Goal: Task Accomplishment & Management: Complete application form

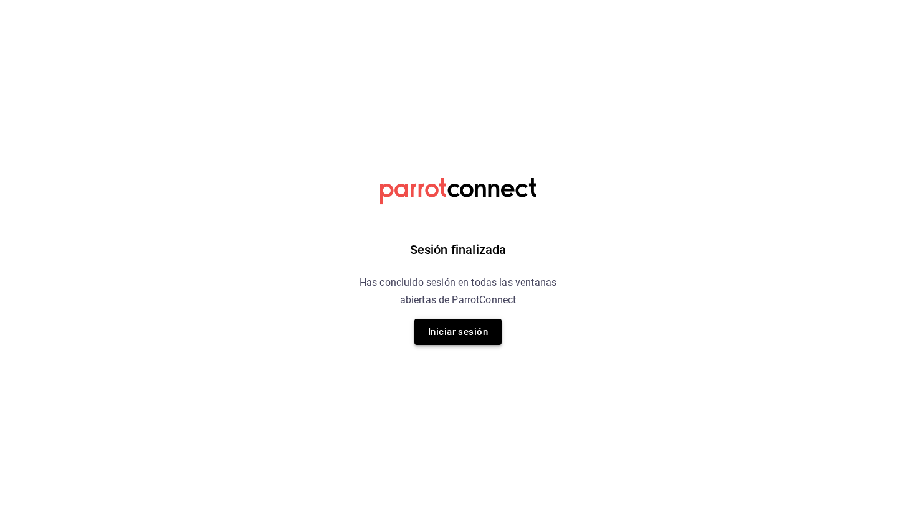
click at [447, 330] on button "Iniciar sesión" at bounding box center [457, 332] width 87 height 26
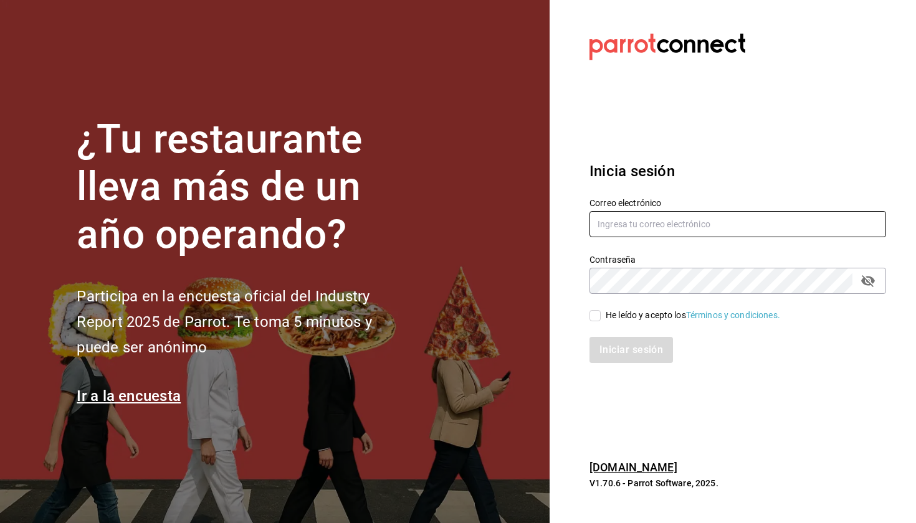
type input "marianamedm@cafemoretto.com.mx"
click at [596, 316] on input "He leído y acepto los Términos y condiciones." at bounding box center [594, 315] width 11 height 11
checkbox input "true"
click at [628, 349] on button "Iniciar sesión" at bounding box center [631, 350] width 85 height 26
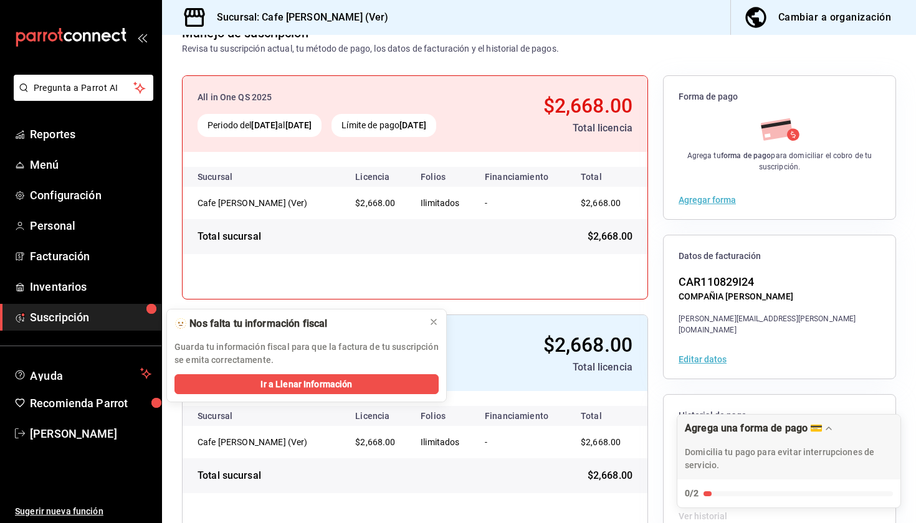
scroll to position [95, 0]
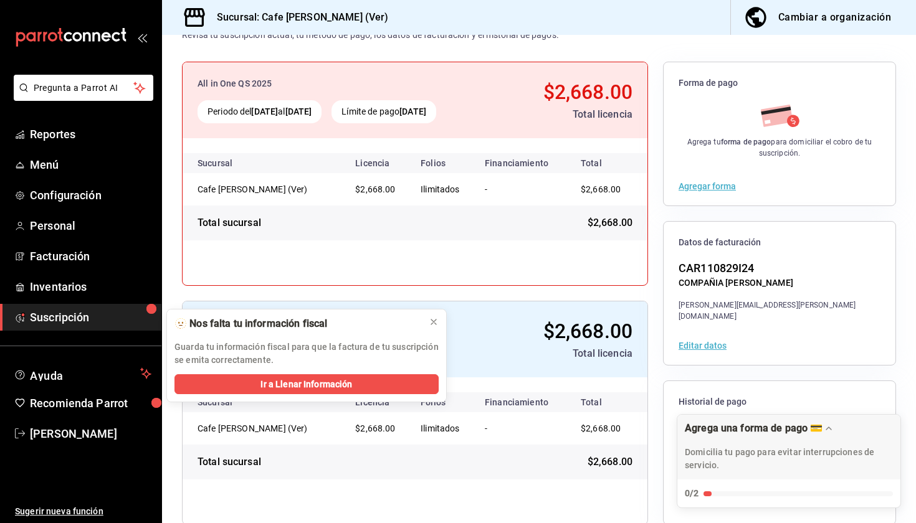
click at [703, 188] on button "Agregar forma" at bounding box center [707, 186] width 57 height 9
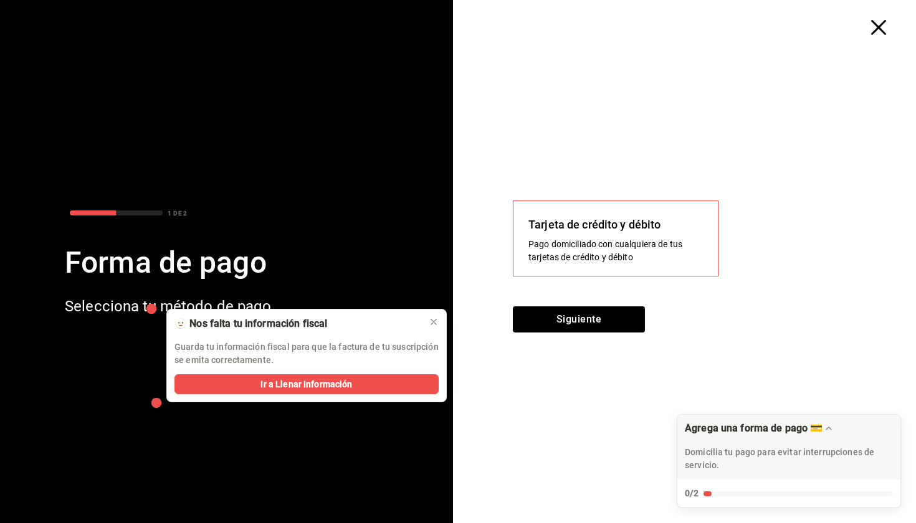
click at [882, 29] on icon "button" at bounding box center [878, 27] width 15 height 15
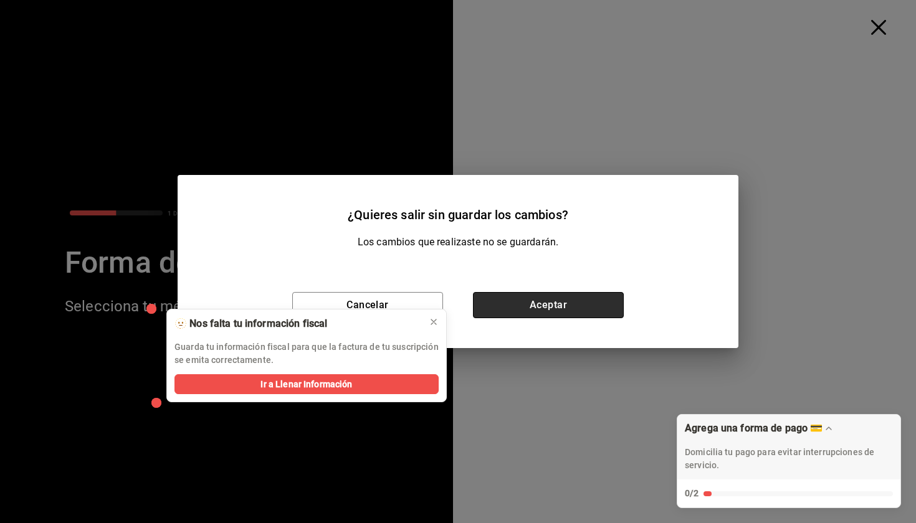
click at [501, 305] on button "Aceptar" at bounding box center [548, 305] width 151 height 26
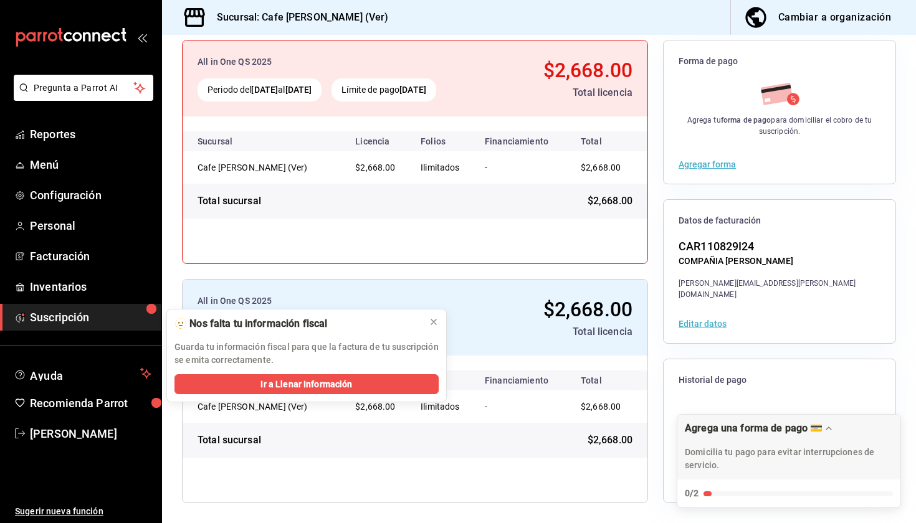
scroll to position [117, 0]
click at [432, 320] on icon at bounding box center [433, 322] width 5 height 5
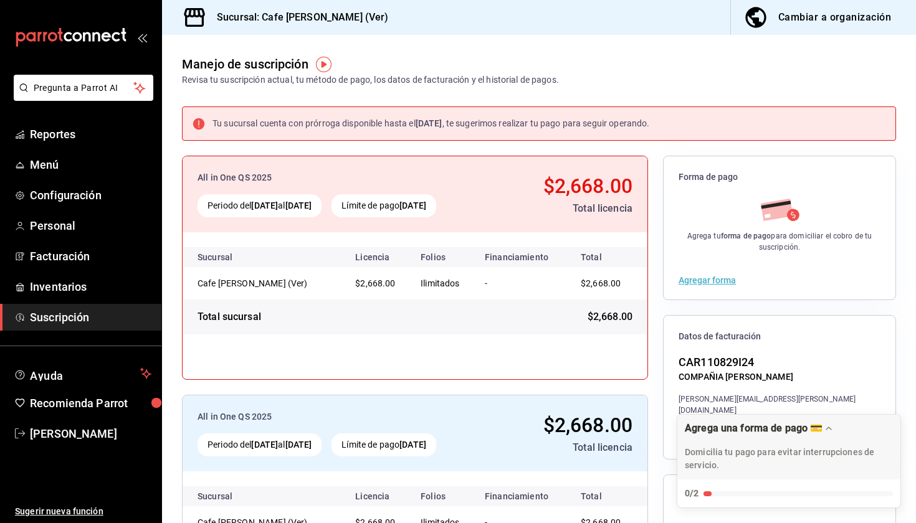
scroll to position [0, 0]
